Goal: Book appointment/travel/reservation

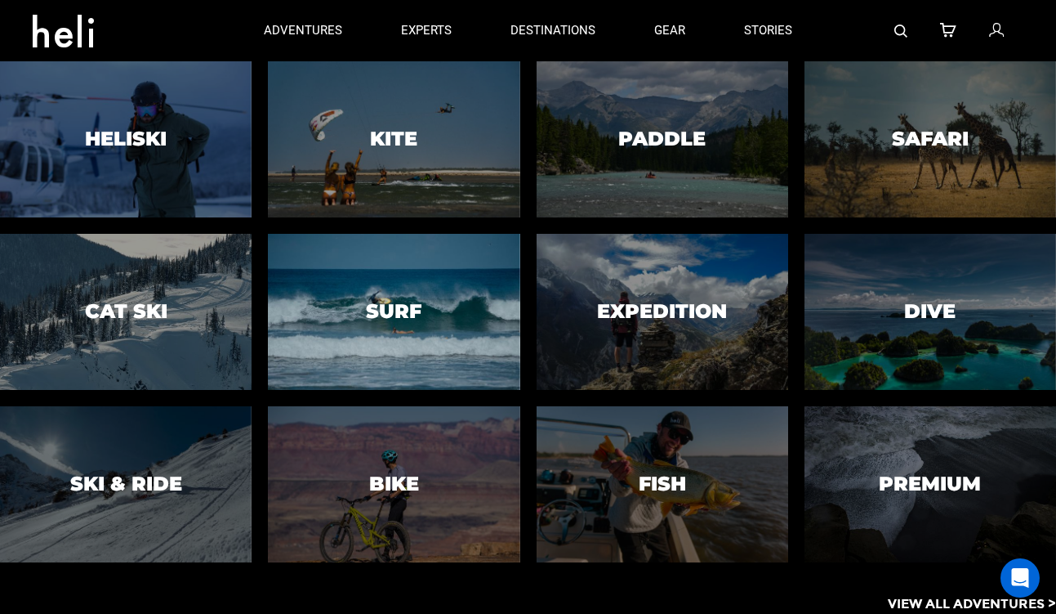
click at [380, 295] on div at bounding box center [394, 311] width 257 height 159
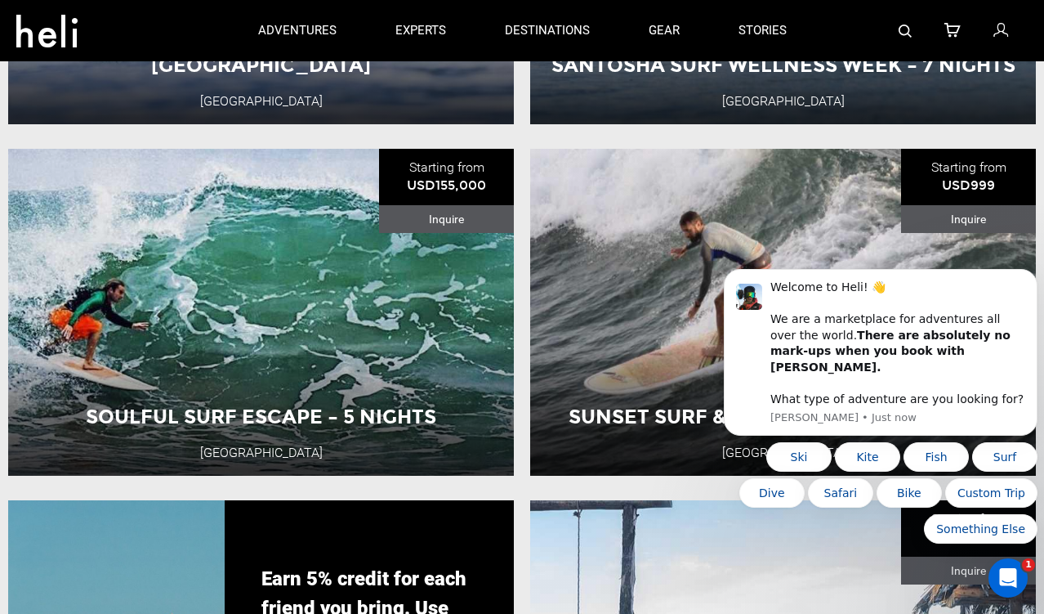
scroll to position [2451, 0]
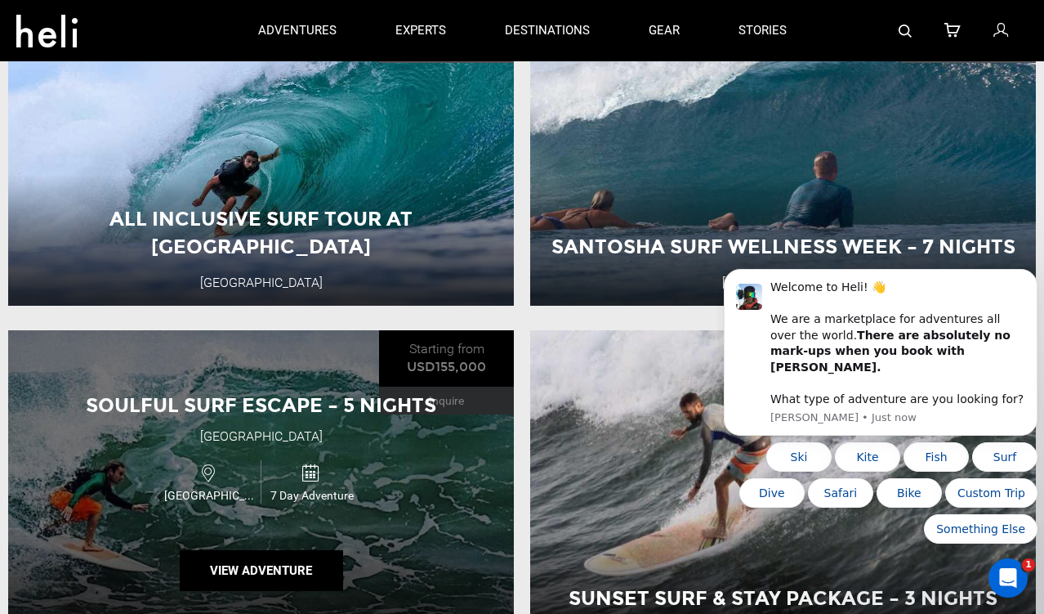
click at [375, 449] on div "Soulful Surf Escape – 5 Nights [GEOGRAPHIC_DATA] [GEOGRAPHIC_DATA] 7 Day Advent…" at bounding box center [261, 493] width 506 height 327
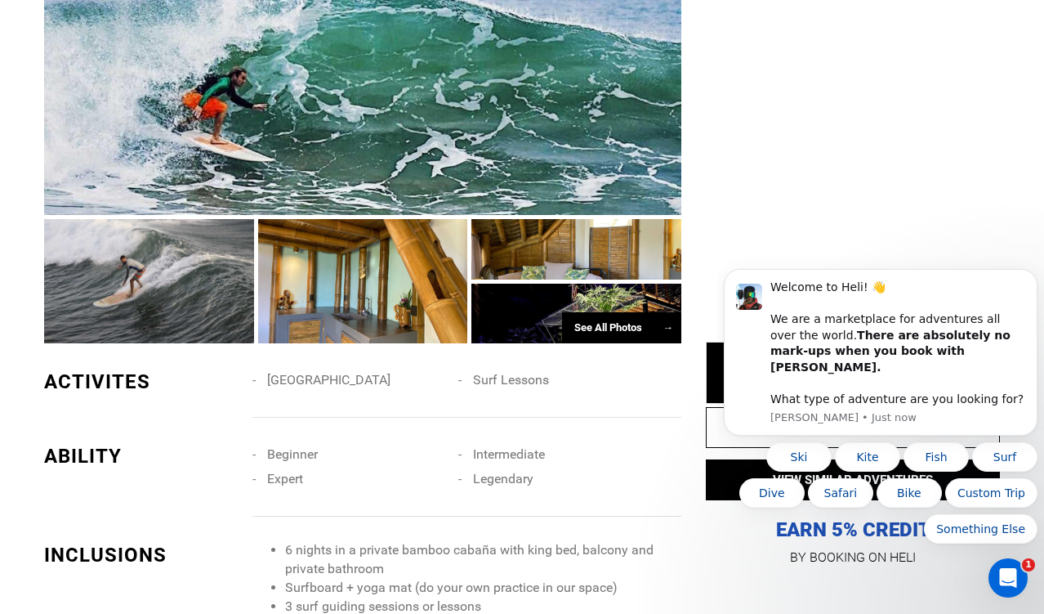
scroll to position [1716, 0]
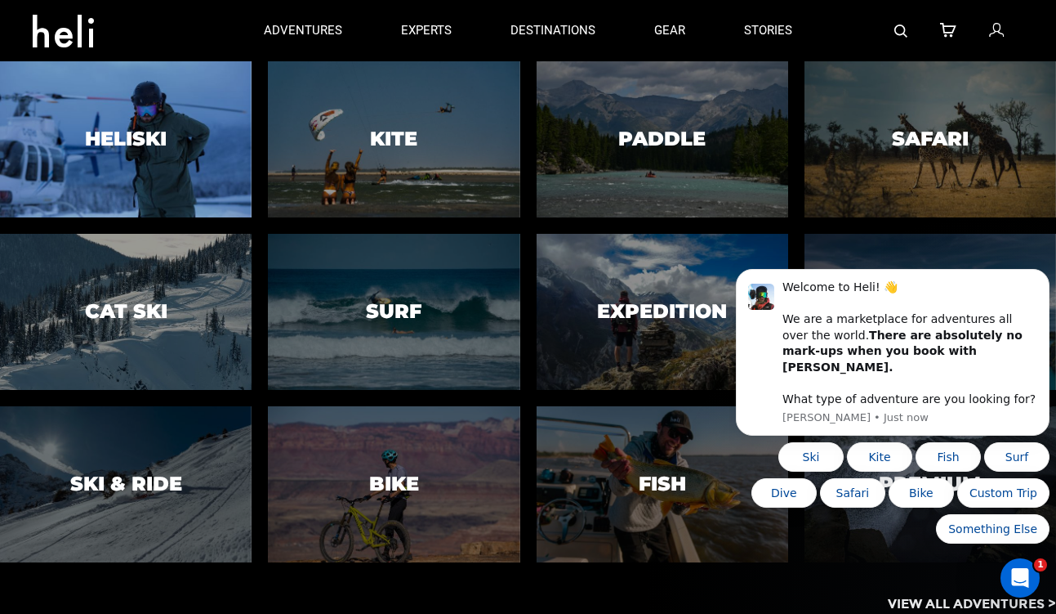
click at [173, 141] on div at bounding box center [126, 139] width 257 height 159
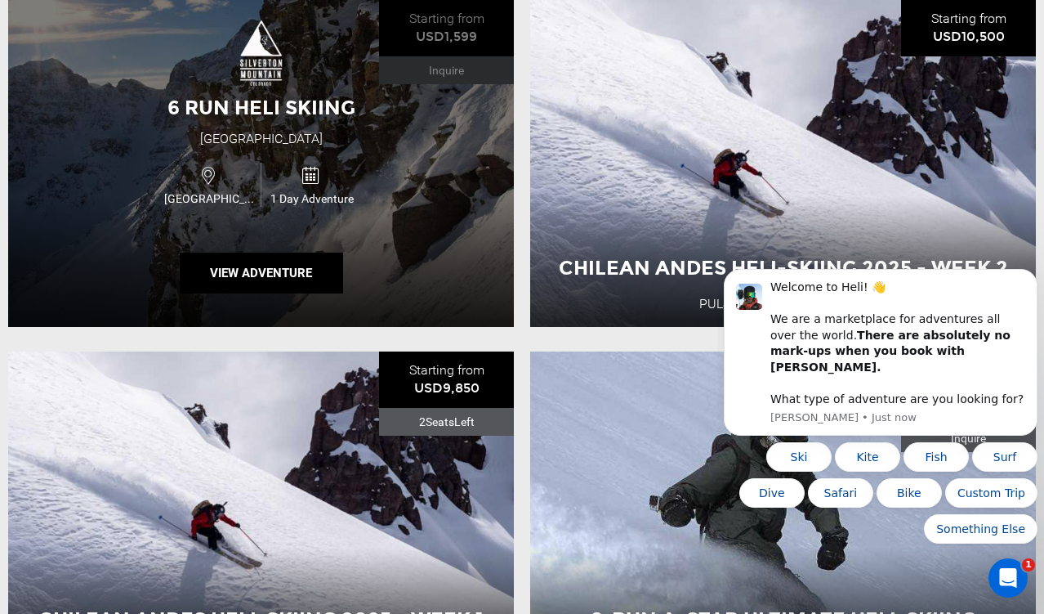
scroll to position [899, 0]
